Goal: Information Seeking & Learning: Learn about a topic

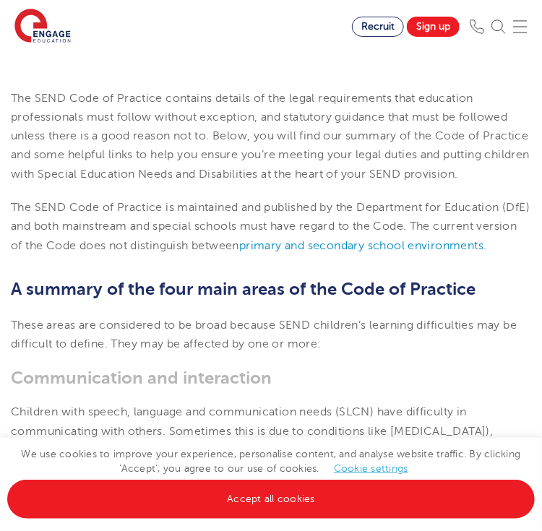
scroll to position [697, 0]
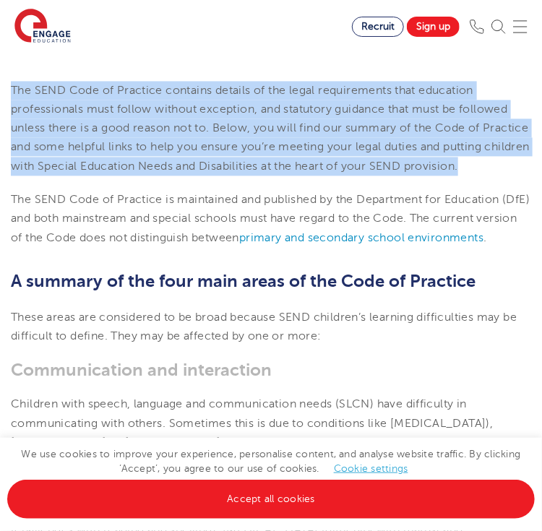
drag, startPoint x: 12, startPoint y: 105, endPoint x: 155, endPoint y: 204, distance: 175.0
click at [155, 176] on p "The SEND Code of Practice contains details of the legal requirements that educa…" at bounding box center [271, 128] width 520 height 95
copy p "The SEND Code of Practice contains details of the legal requirements that educa…"
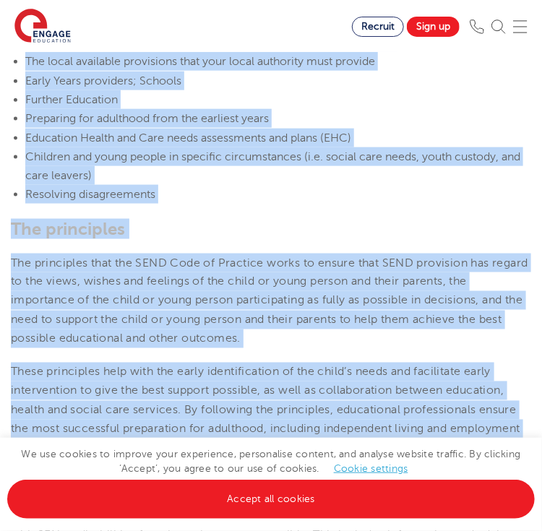
scroll to position [1752, 0]
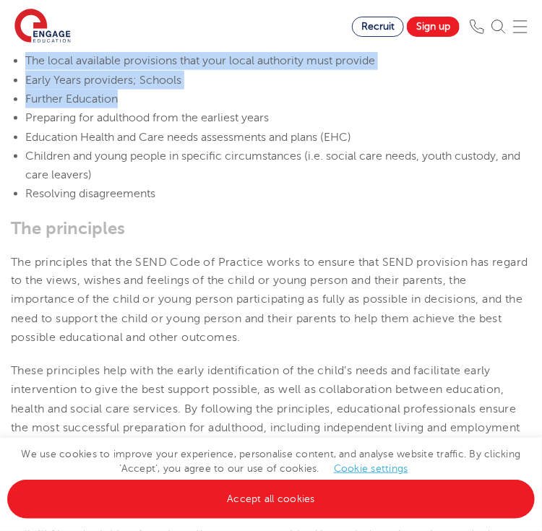
drag, startPoint x: 12, startPoint y: 129, endPoint x: 379, endPoint y: 120, distance: 367.2
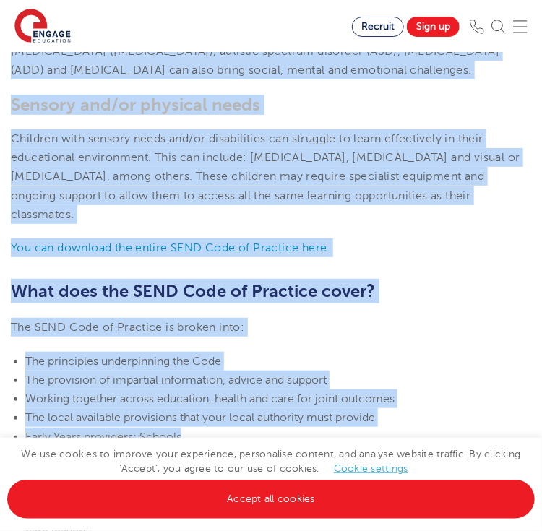
scroll to position [1411, 0]
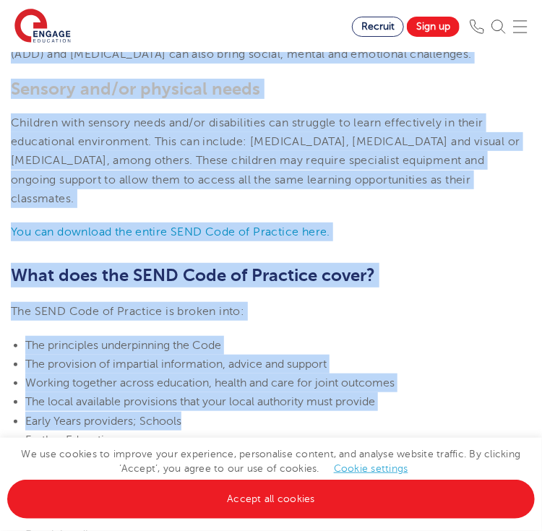
click at [459, 288] on h2 "What does the SEND Code of Practice cover?" at bounding box center [271, 275] width 520 height 25
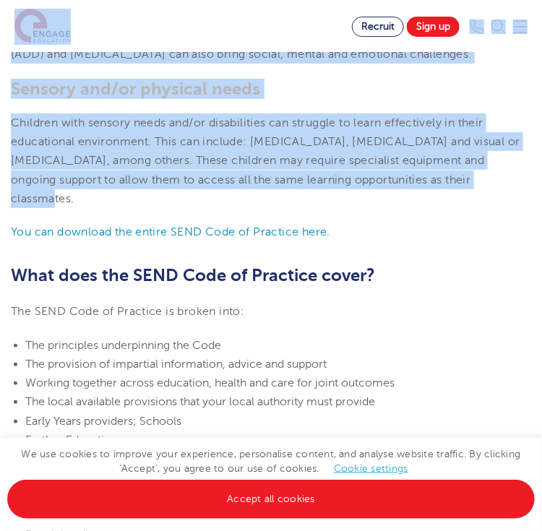
drag, startPoint x: 495, startPoint y: 236, endPoint x: 9, endPoint y: 8, distance: 537.3
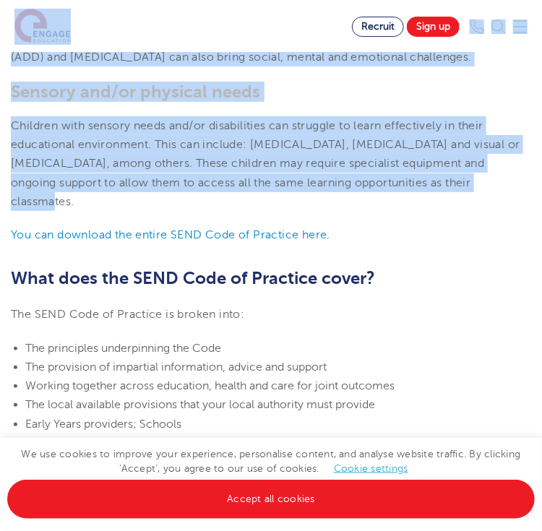
click at [388, 208] on span "Children with sensory needs and/or disabilities can struggle to learn effective…" at bounding box center [265, 163] width 509 height 89
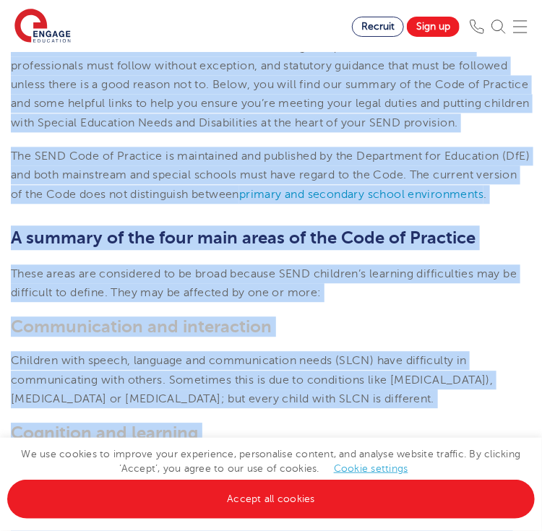
scroll to position [640, 0]
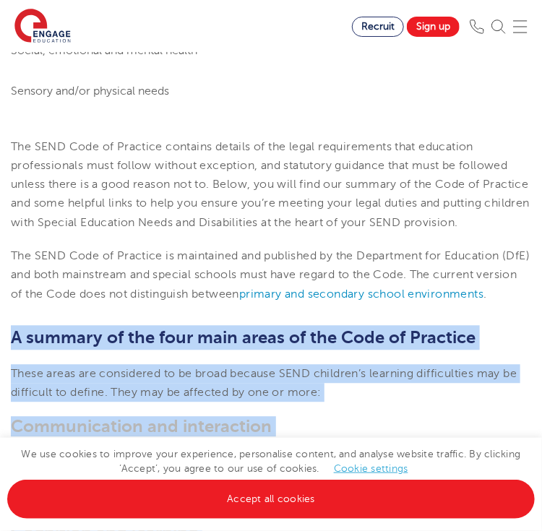
drag, startPoint x: 495, startPoint y: 237, endPoint x: 10, endPoint y: 392, distance: 509.2
copy section "L ipsumdo si ame cons adip elits do eiu Temp in Utlabore Etdol magna ali enimad…"
